Goal: Information Seeking & Learning: Learn about a topic

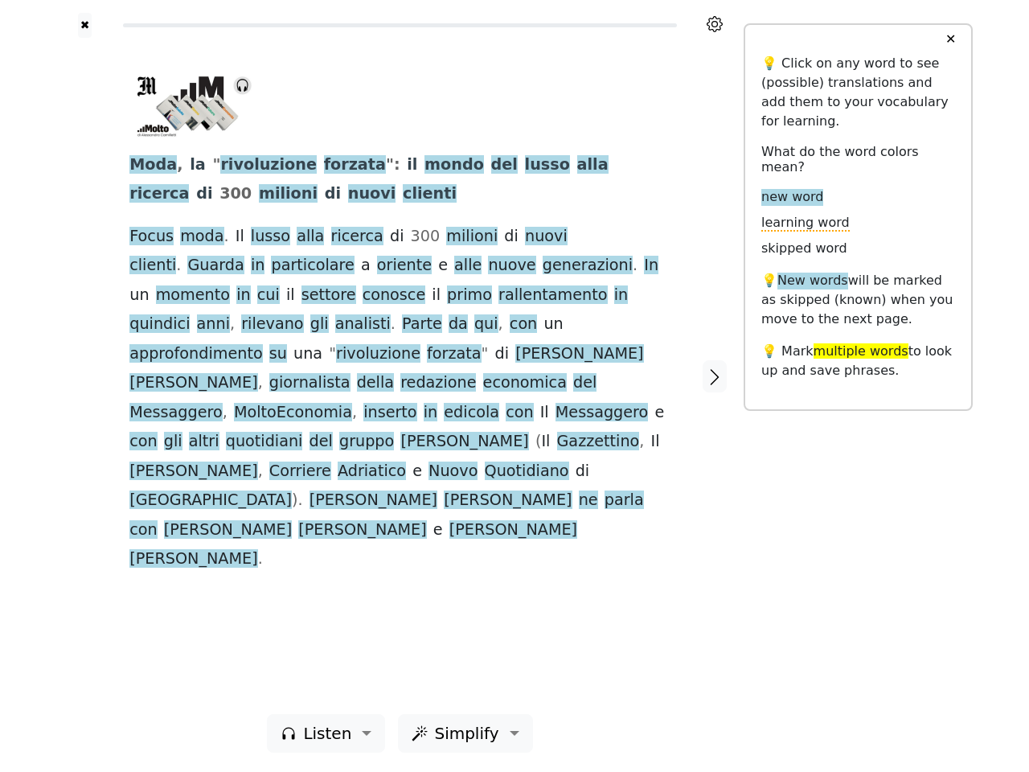
click at [556, 403] on span "Messaggero" at bounding box center [602, 413] width 92 height 20
click at [715, 24] on icon at bounding box center [715, 24] width 16 height 16
